Goal: Task Accomplishment & Management: Manage account settings

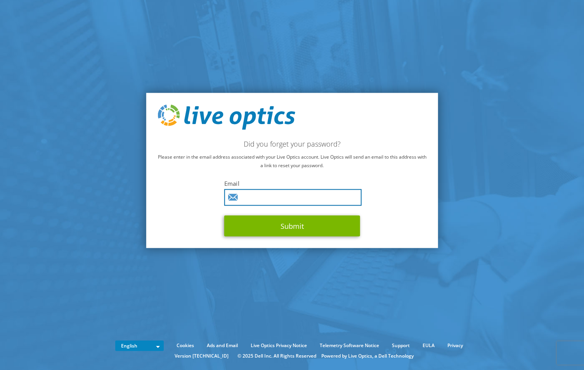
paste input "acj.beverdam@quicknet.nl"
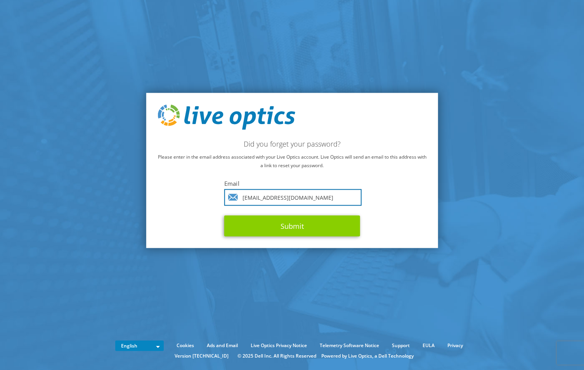
type input "acj.beverdam@quicknet.nl"
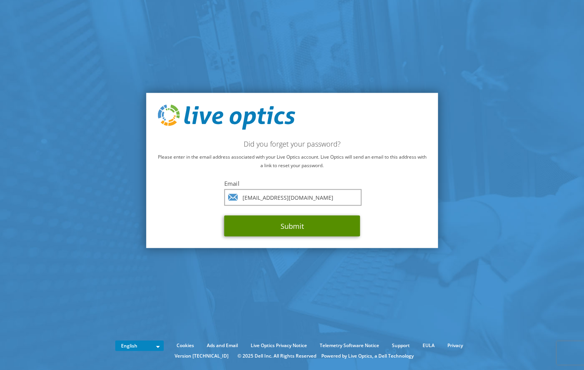
click at [292, 230] on button "Submit" at bounding box center [292, 226] width 136 height 21
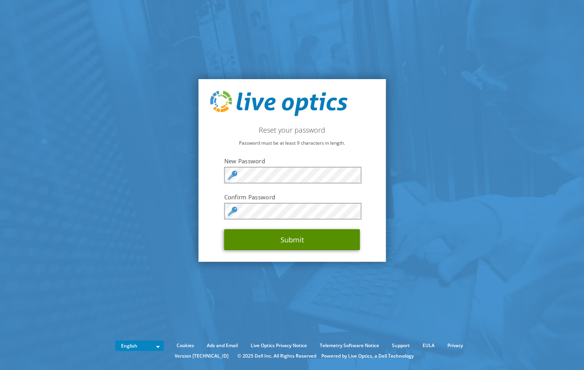
click at [289, 241] on button "Submit" at bounding box center [292, 239] width 136 height 21
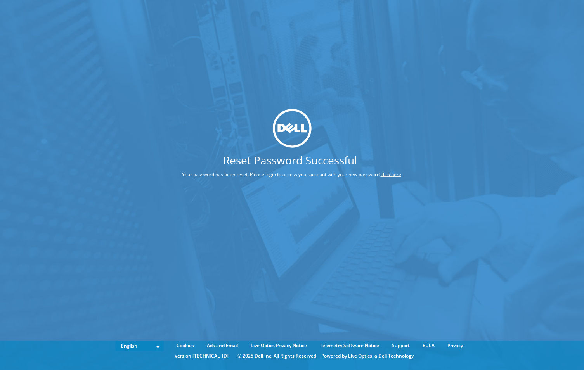
click at [397, 176] on link "click here" at bounding box center [391, 174] width 21 height 7
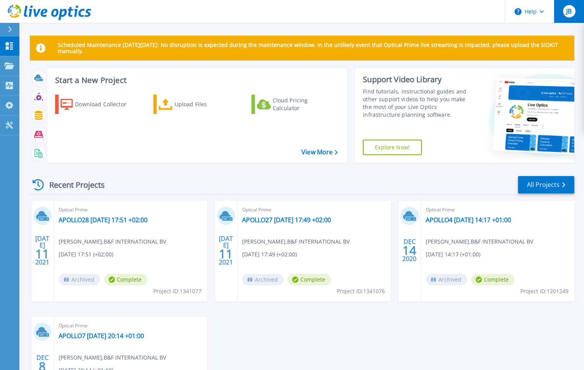
click at [573, 15] on div "JB" at bounding box center [569, 11] width 12 height 12
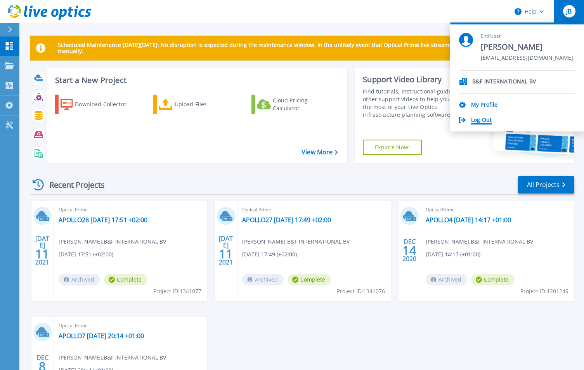
click at [485, 121] on link "Log Out" at bounding box center [481, 120] width 21 height 7
